Goal: Transaction & Acquisition: Purchase product/service

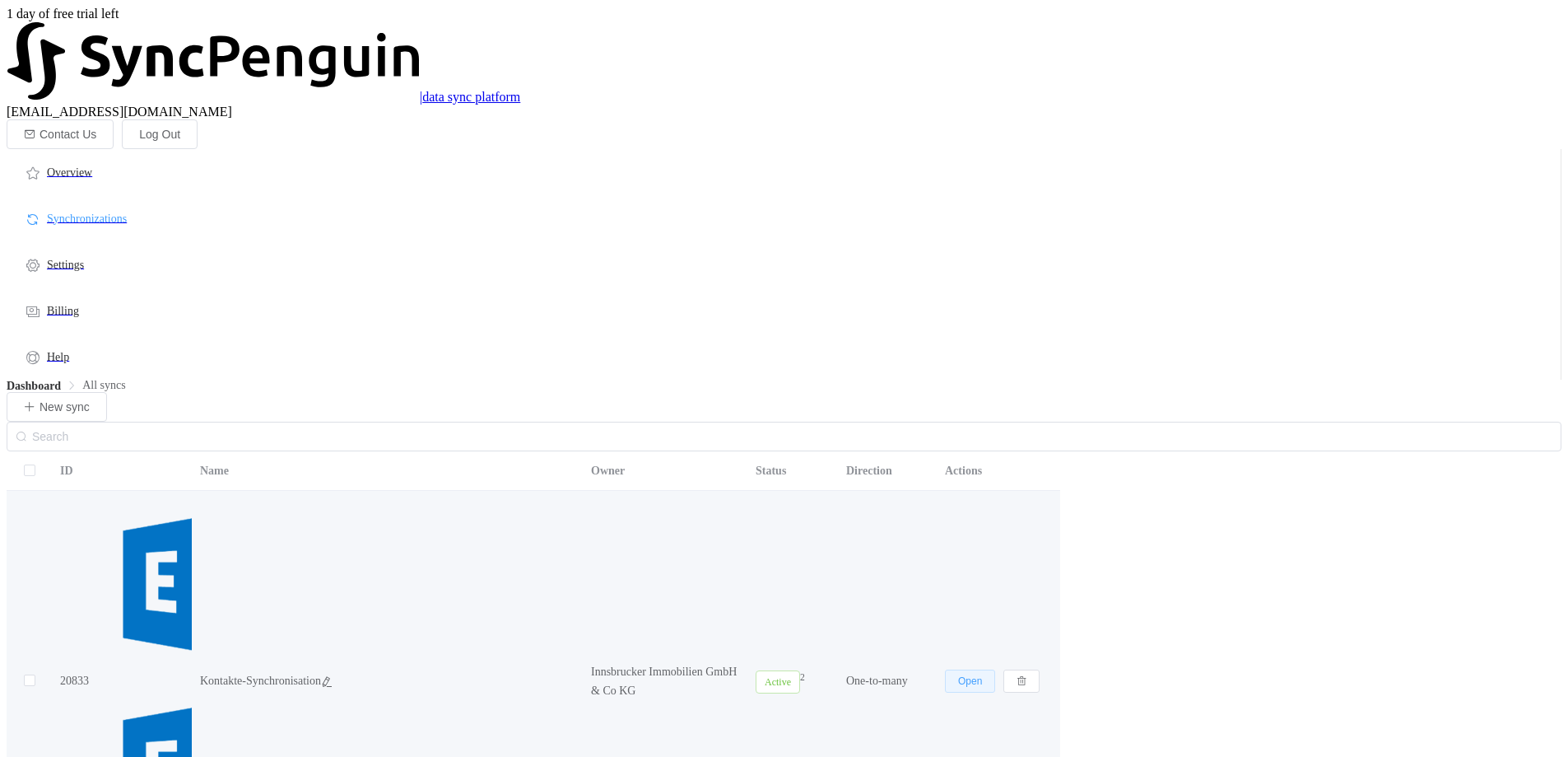
click at [982, 676] on span "Open" at bounding box center [970, 681] width 24 height 12
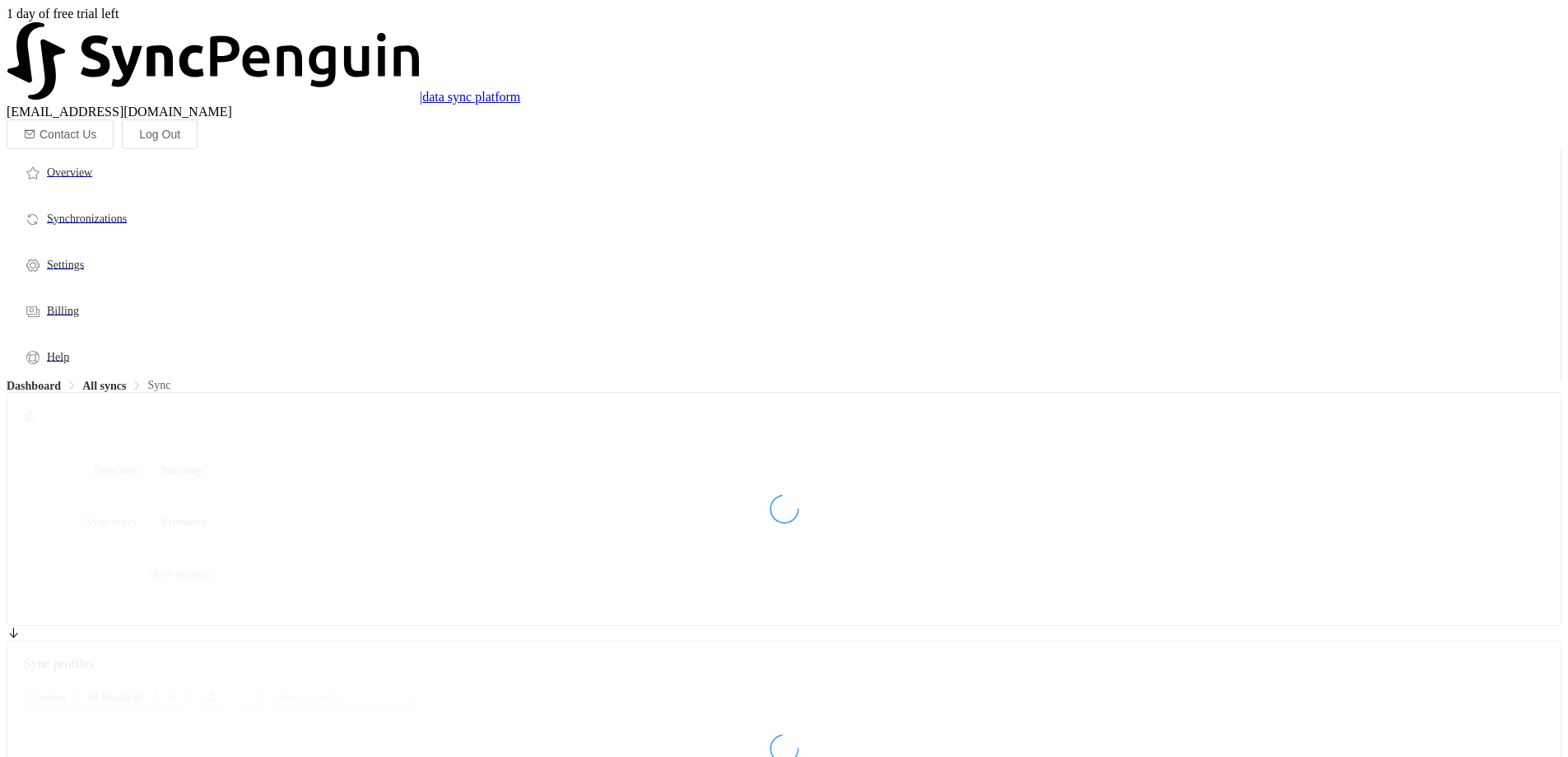
type input "A → B (one to many)"
type input "1 hour"
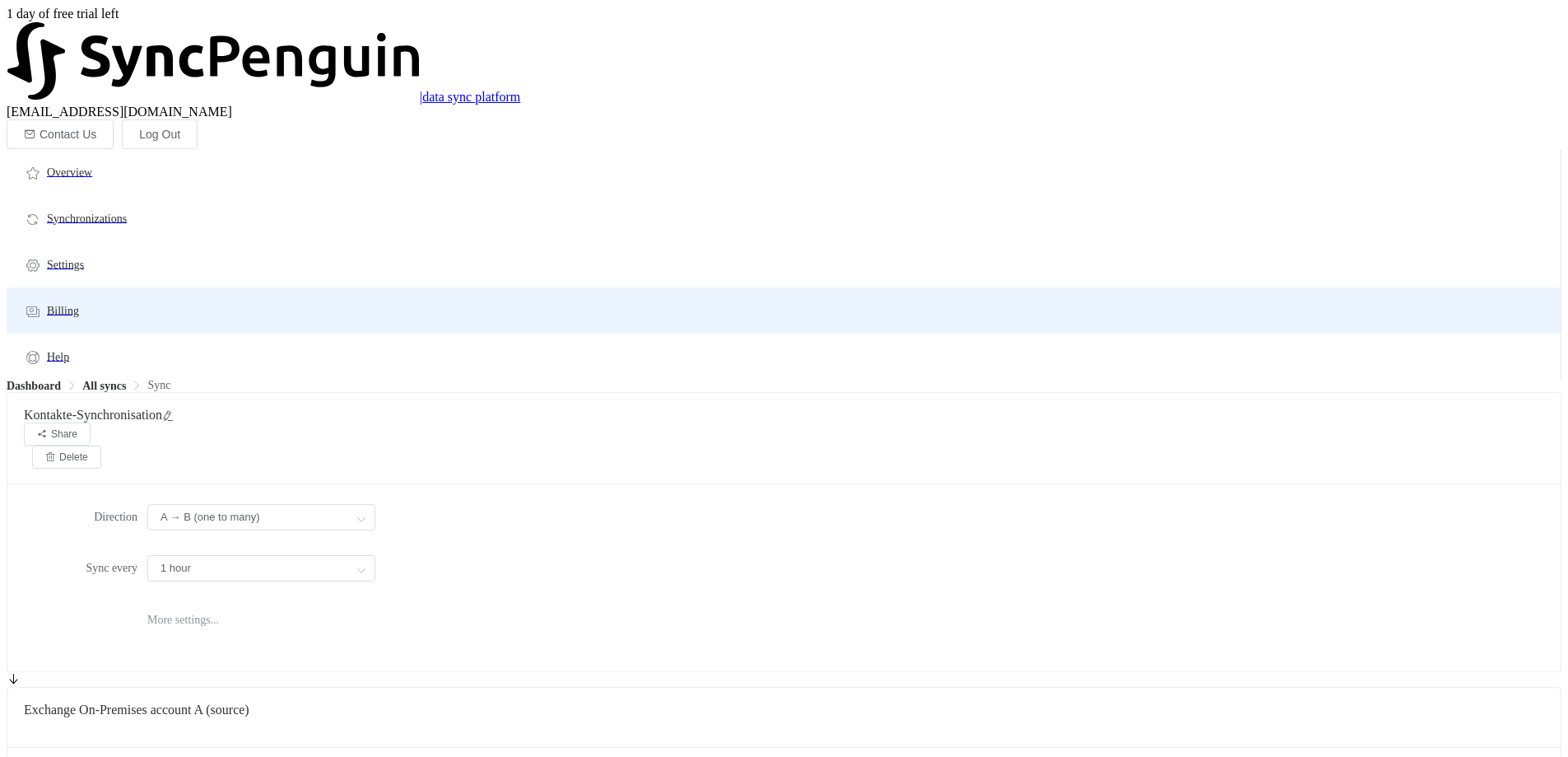
click at [79, 305] on span "Billing" at bounding box center [63, 311] width 32 height 13
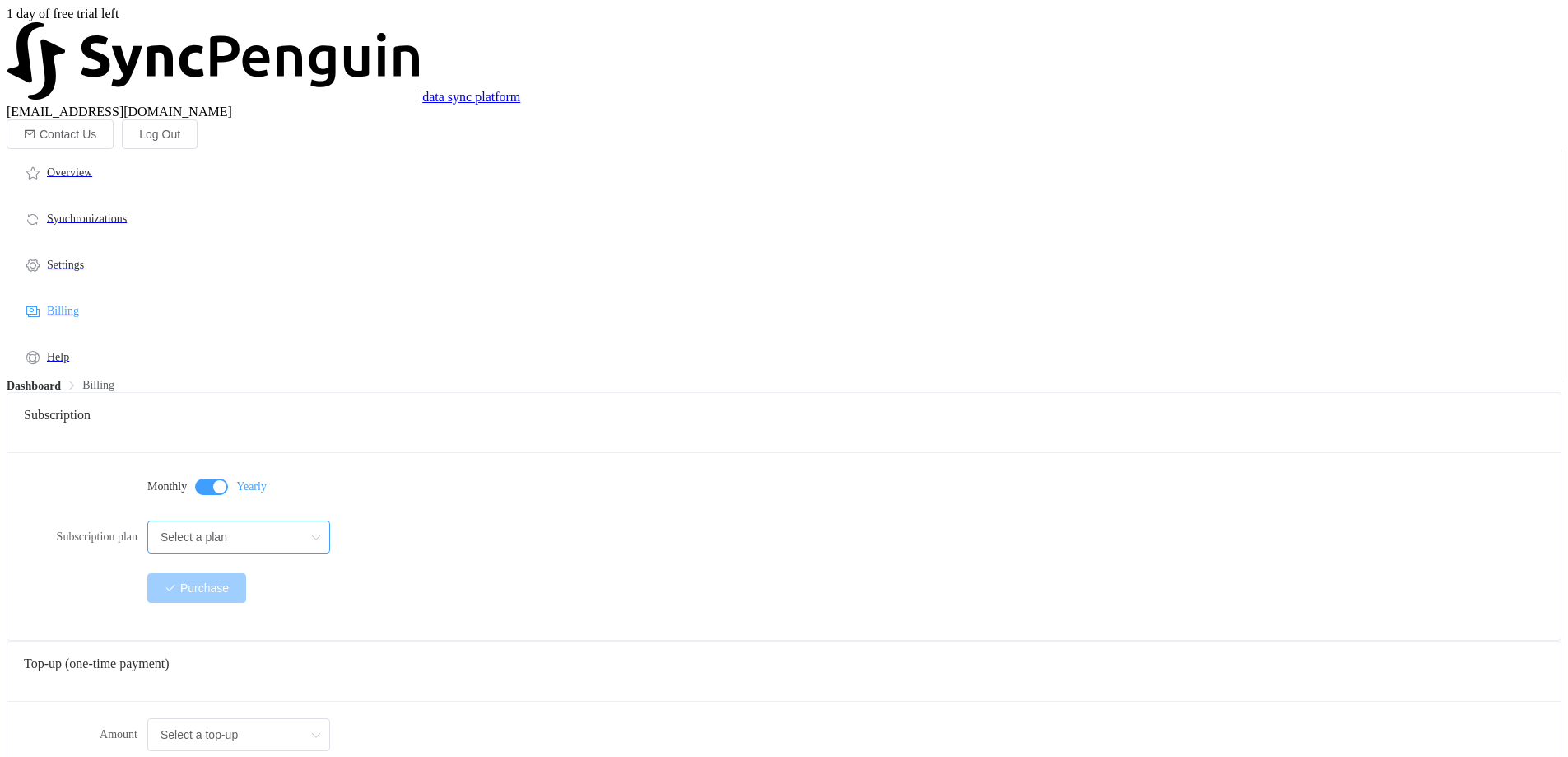
click at [330, 521] on input "Select a plan" at bounding box center [239, 537] width 183 height 33
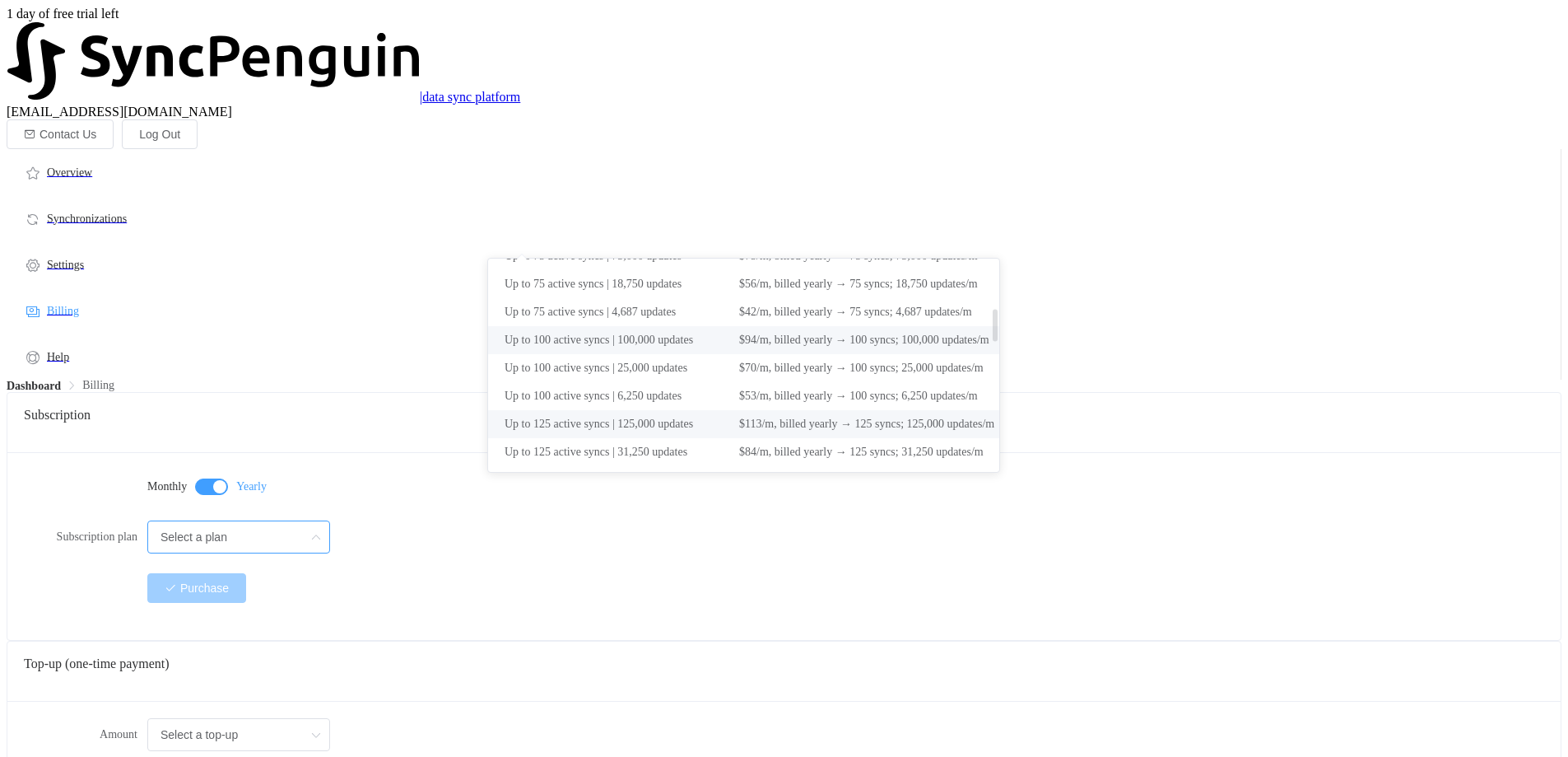
scroll to position [412, 0]
click at [587, 337] on span "Up to 125 active syncs | 125,000 updates" at bounding box center [621, 341] width 234 height 28
type input "Up to 125 active syncs | 125,000 updates"
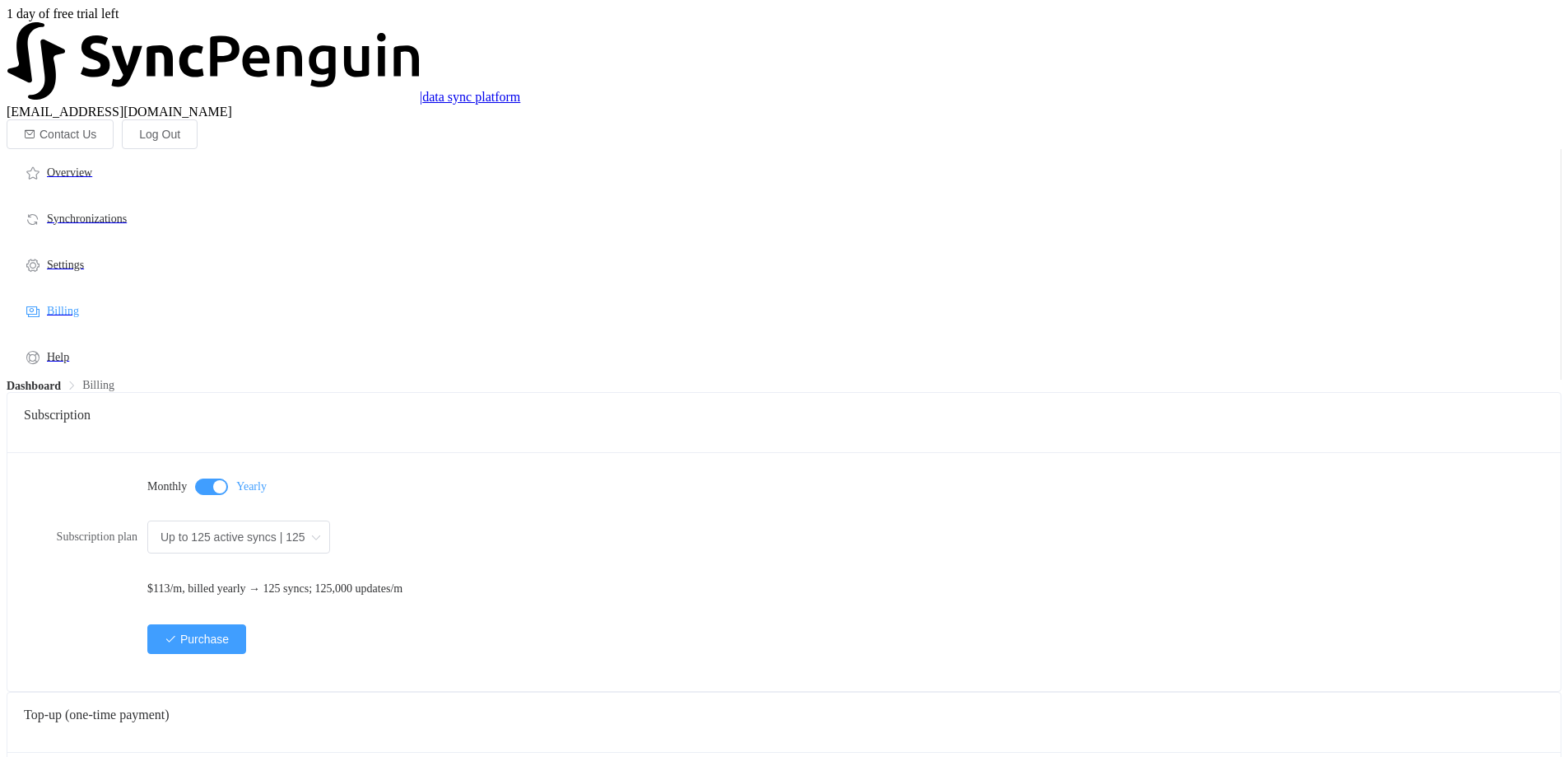
type input "Select a top-up"
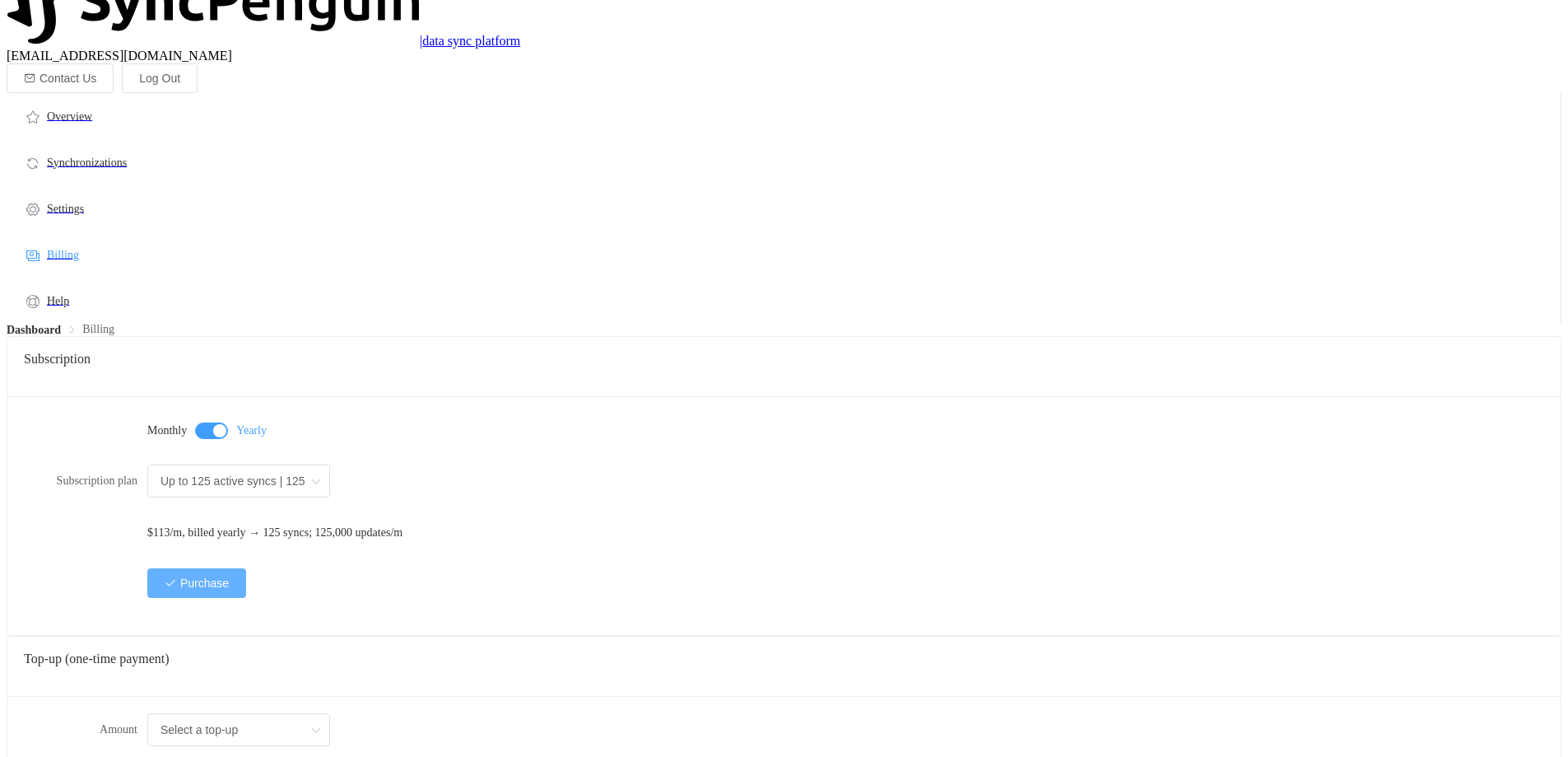
click at [229, 576] on span "Purchase" at bounding box center [205, 583] width 49 height 13
